Goal: Task Accomplishment & Management: Complete application form

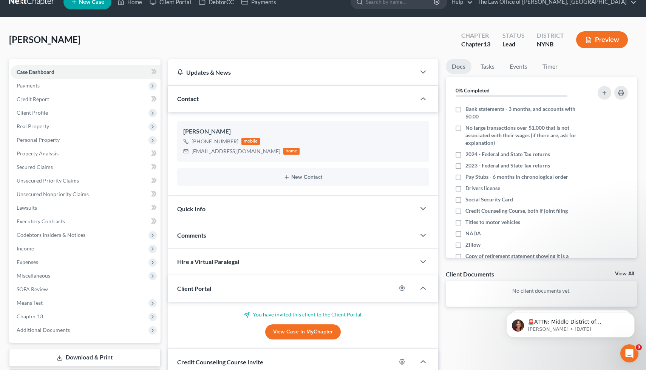
scroll to position [14, 0]
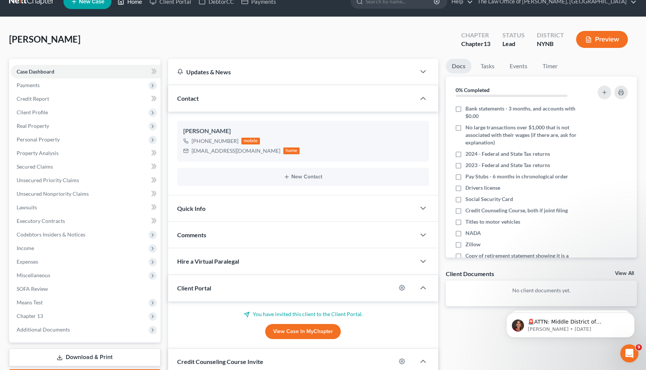
click at [126, 6] on link "Home" at bounding box center [130, 2] width 32 height 14
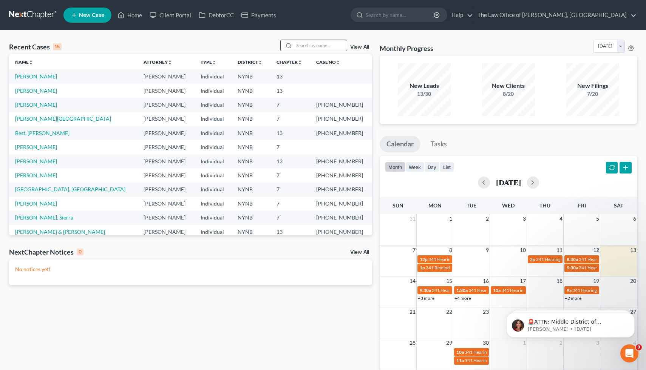
click at [311, 47] on input "search" at bounding box center [320, 45] width 53 height 11
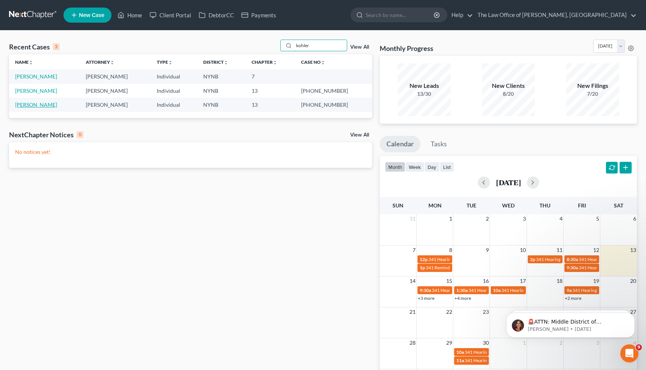
type input "kohler"
click at [37, 105] on link "[PERSON_NAME]" at bounding box center [36, 105] width 42 height 6
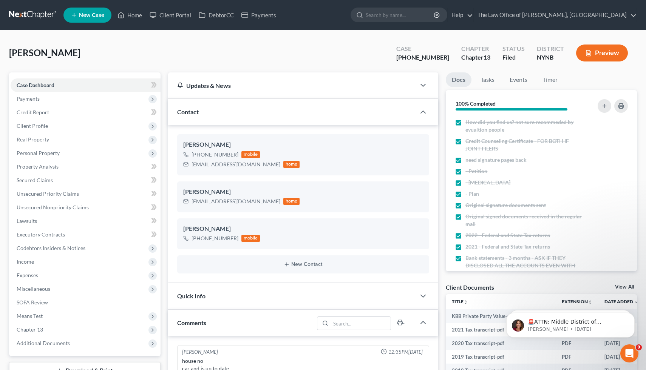
click at [420, 57] on div "[PHONE_NUMBER]" at bounding box center [422, 57] width 53 height 9
drag, startPoint x: 420, startPoint y: 57, endPoint x: 433, endPoint y: 57, distance: 13.6
click at [434, 57] on div "[PHONE_NUMBER]" at bounding box center [422, 57] width 53 height 9
click at [134, 12] on link "Home" at bounding box center [130, 15] width 32 height 14
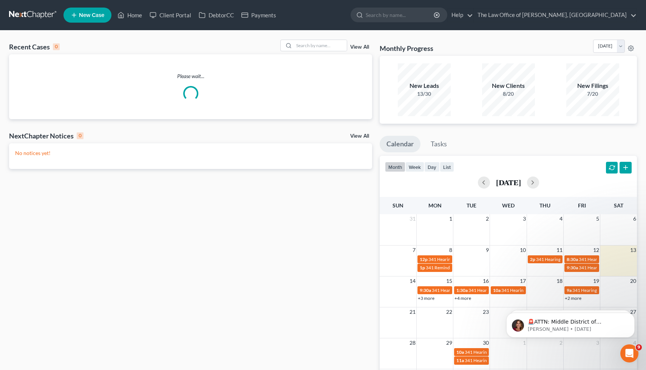
click at [97, 17] on span "New Case" at bounding box center [91, 15] width 25 height 6
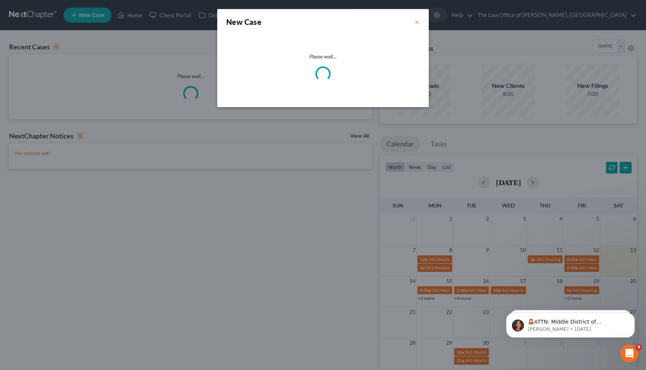
select select "54"
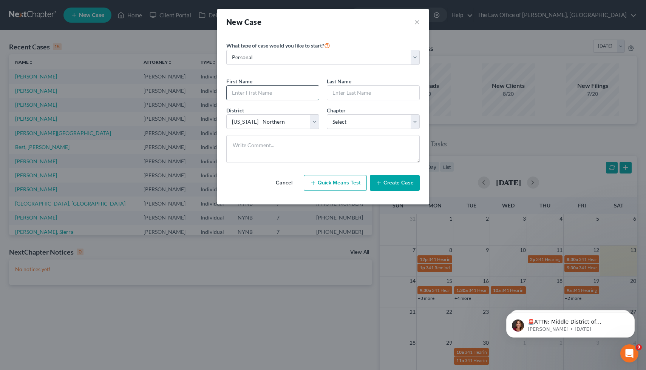
click at [265, 93] on input "text" at bounding box center [273, 93] width 92 height 14
type input "Jadee"
type input "Kohler"
click at [365, 120] on select "Select 7 11 12 13" at bounding box center [373, 121] width 93 height 15
select select "0"
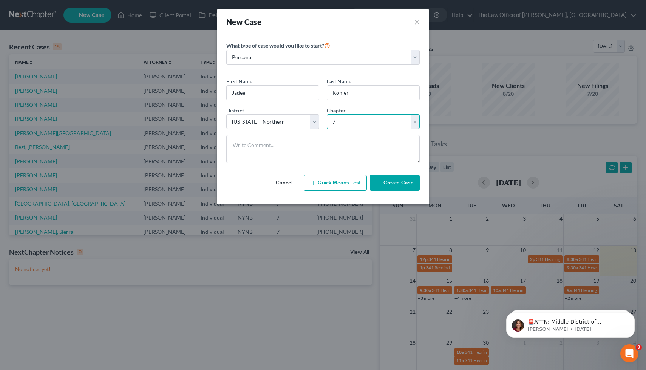
click at [327, 114] on select "Select 7 11 12 13" at bounding box center [373, 121] width 93 height 15
click at [398, 185] on button "Create Case" at bounding box center [395, 183] width 50 height 16
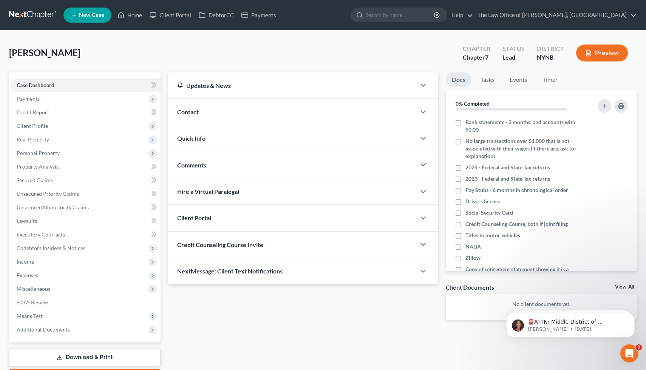
click at [216, 108] on div "Contact" at bounding box center [292, 112] width 248 height 26
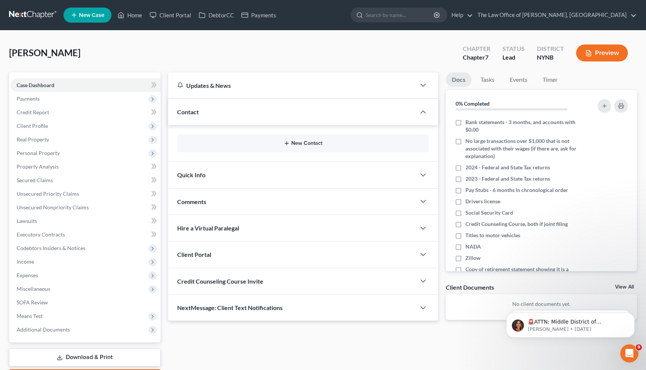
click at [301, 145] on button "New Contact" at bounding box center [303, 143] width 240 height 6
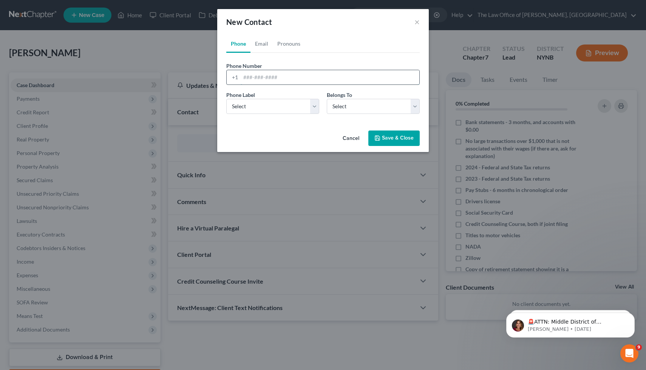
click at [259, 79] on input "tel" at bounding box center [329, 77] width 179 height 14
paste input "[PHONE_NUMBER]"
type input "[PHONE_NUMBER]"
click at [267, 111] on select "Select Mobile Home Work Other" at bounding box center [272, 106] width 93 height 15
select select "0"
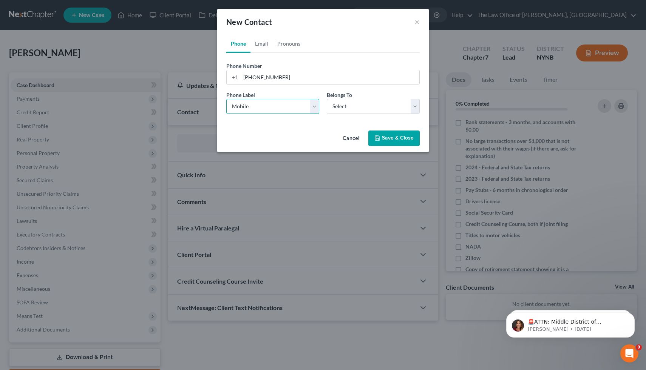
click at [226, 99] on select "Select Mobile Home Work Other" at bounding box center [272, 106] width 93 height 15
click at [333, 112] on select "Select Client Other" at bounding box center [373, 106] width 93 height 15
select select "0"
click at [327, 99] on select "Select Client Other" at bounding box center [373, 106] width 93 height 15
select select "0"
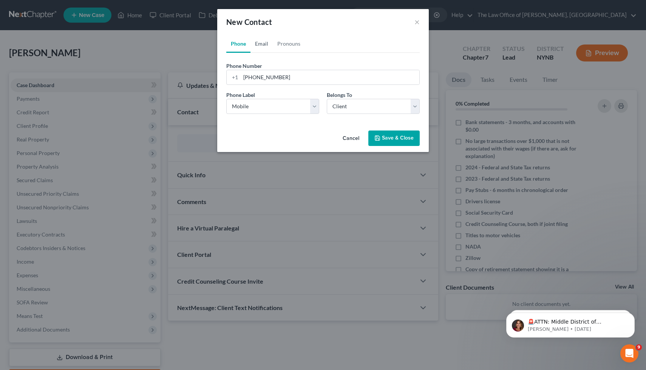
click at [263, 50] on link "Email" at bounding box center [261, 44] width 22 height 18
click at [288, 78] on input "email" at bounding box center [329, 77] width 179 height 14
paste input "[EMAIL_ADDRESS][DOMAIN_NAME]"
type input "[EMAIL_ADDRESS][DOMAIN_NAME]"
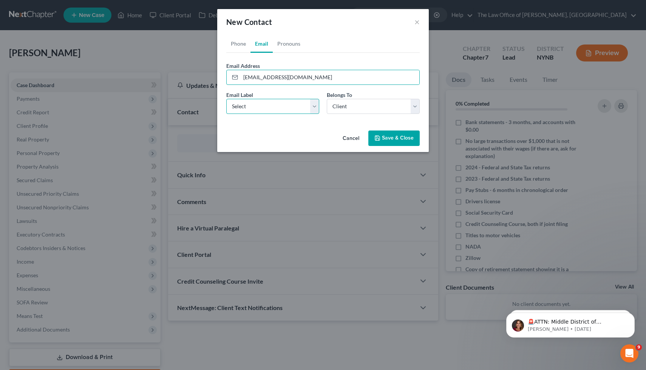
click at [270, 111] on select "Select Home Work Other" at bounding box center [272, 106] width 93 height 15
select select "0"
click at [226, 99] on select "Select Home Work Other" at bounding box center [272, 106] width 93 height 15
click at [393, 140] on button "Save & Close" at bounding box center [393, 139] width 51 height 16
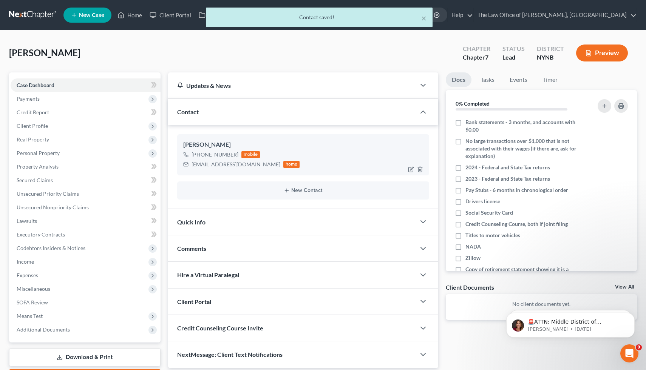
click at [198, 165] on div "[EMAIL_ADDRESS][DOMAIN_NAME]" at bounding box center [235, 165] width 89 height 8
drag, startPoint x: 198, startPoint y: 165, endPoint x: 233, endPoint y: 164, distance: 35.5
click at [233, 164] on div "[EMAIL_ADDRESS][DOMAIN_NAME]" at bounding box center [235, 165] width 89 height 8
copy div "[EMAIL_ADDRESS][DOMAIN_NAME]"
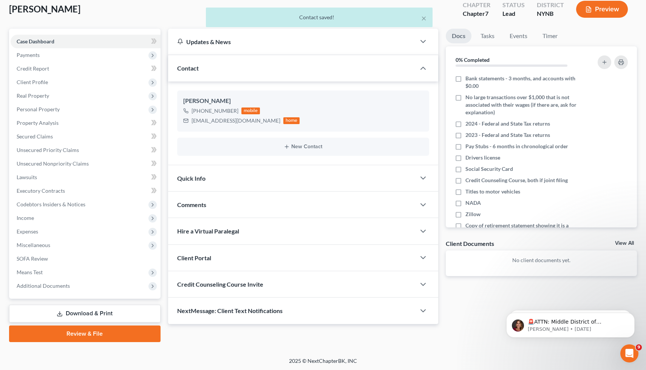
click at [208, 199] on div "Comments" at bounding box center [292, 205] width 248 height 26
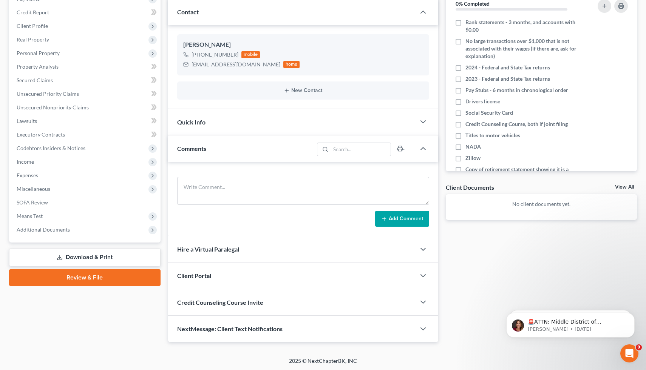
scroll to position [100, 0]
click at [202, 280] on div "Client Portal" at bounding box center [292, 275] width 248 height 26
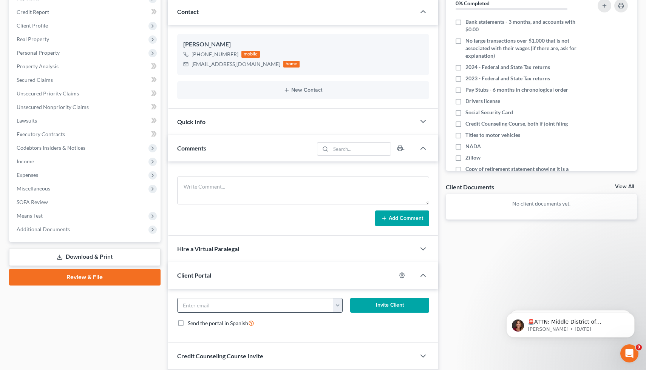
click at [246, 305] on input "email" at bounding box center [255, 306] width 156 height 14
paste input "[EMAIL_ADDRESS][DOMAIN_NAME]"
type input "[EMAIL_ADDRESS][DOMAIN_NAME]"
click button "Invite Client" at bounding box center [389, 305] width 79 height 15
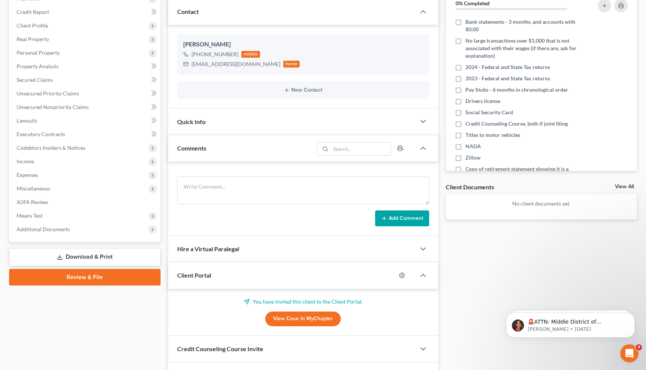
scroll to position [148, 0]
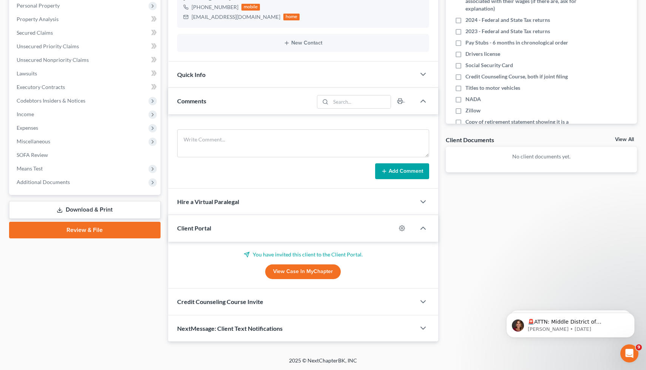
click at [208, 302] on span "Credit Counseling Course Invite" at bounding box center [220, 301] width 86 height 7
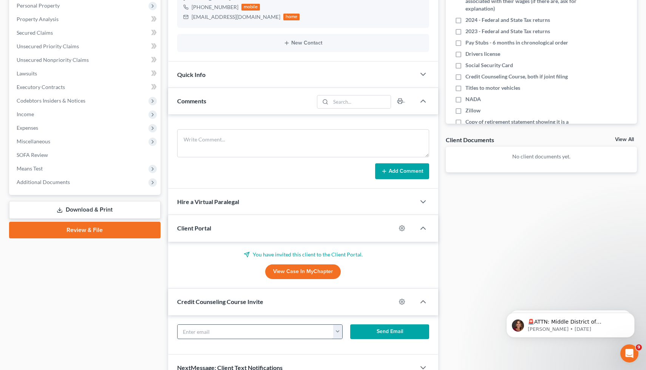
click at [222, 329] on input "text" at bounding box center [255, 332] width 156 height 14
paste input "[EMAIL_ADDRESS][DOMAIN_NAME]"
type input "[EMAIL_ADDRESS][DOMAIN_NAME]"
click button "Send Email" at bounding box center [389, 332] width 79 height 15
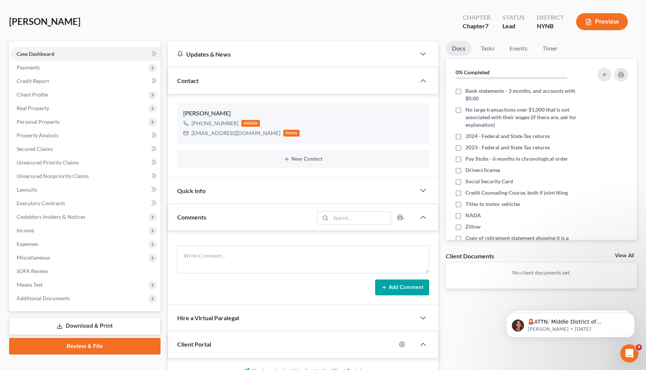
scroll to position [0, 0]
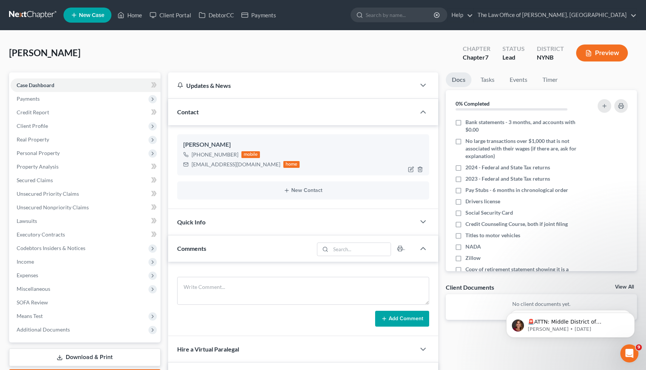
click at [224, 163] on div "[EMAIL_ADDRESS][DOMAIN_NAME]" at bounding box center [235, 165] width 89 height 8
click at [229, 164] on div "[EMAIL_ADDRESS][DOMAIN_NAME]" at bounding box center [235, 165] width 89 height 8
drag, startPoint x: 229, startPoint y: 164, endPoint x: 197, endPoint y: 164, distance: 32.1
click at [197, 164] on div "[EMAIL_ADDRESS][DOMAIN_NAME]" at bounding box center [235, 165] width 89 height 8
copy div "[EMAIL_ADDRESS][DOMAIN_NAME]"
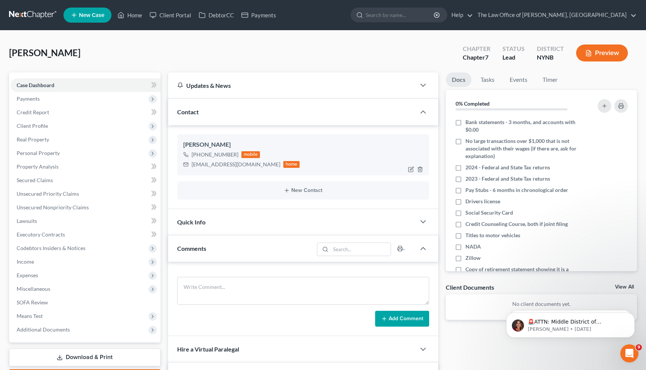
click at [227, 155] on div "[PHONE_NUMBER]" at bounding box center [214, 155] width 47 height 8
drag, startPoint x: 227, startPoint y: 155, endPoint x: 199, endPoint y: 155, distance: 27.6
click at [199, 155] on div "[PHONE_NUMBER]" at bounding box center [214, 155] width 47 height 8
copy div "[PHONE_NUMBER]"
click at [248, 284] on textarea at bounding box center [303, 291] width 252 height 28
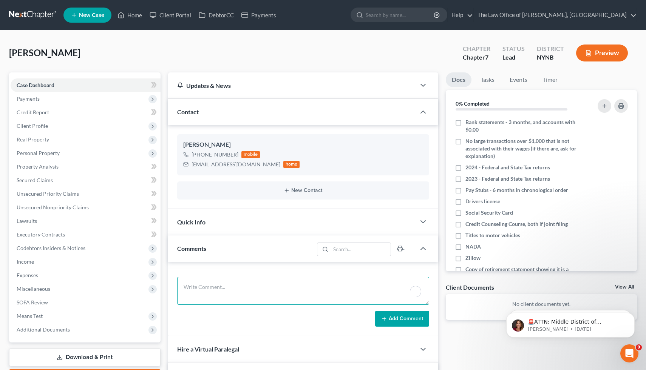
paste textarea "H No C underwater 12k M No K grown 1 household I 65k D 80-90k Prior Yes, chap 1…"
type textarea "H No C underwater 12k M No K grown 1 household I 65k D 80-90k Prior Yes, chap 1…"
click at [412, 317] on button "Add Comment" at bounding box center [402, 319] width 54 height 16
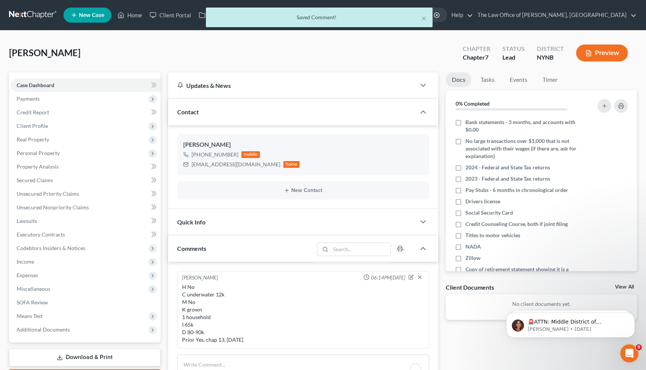
click at [197, 43] on div "[PERSON_NAME] Upgraded Chapter Chapter 7 Status Lead District NYNB Preview" at bounding box center [322, 56] width 627 height 33
